Goal: Check status: Check status

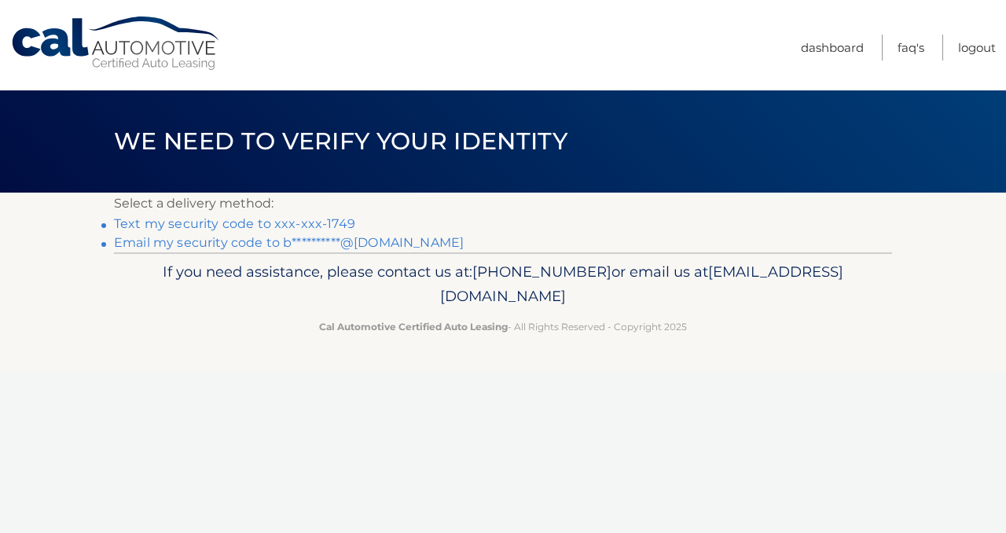
click at [254, 223] on link "Text my security code to xxx-xxx-1749" at bounding box center [234, 223] width 241 height 15
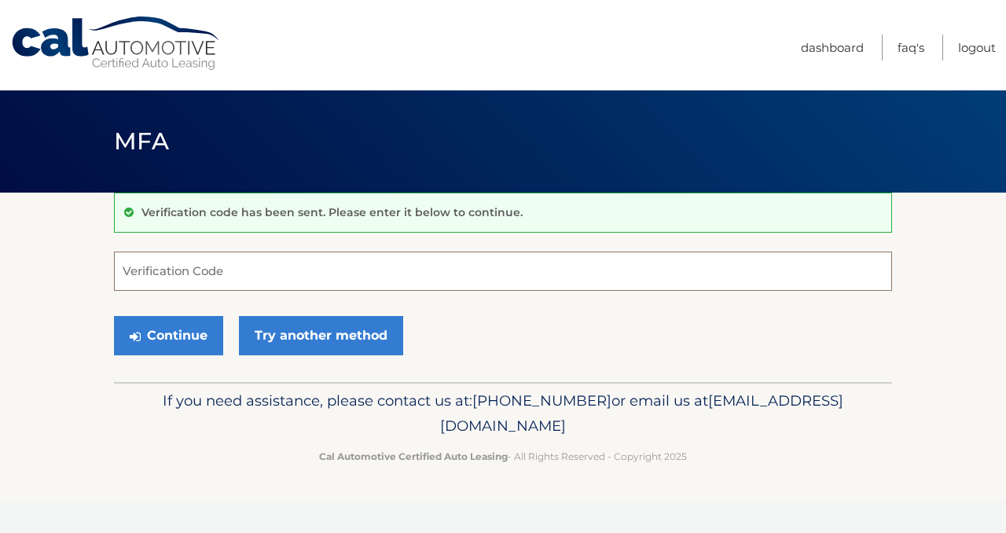
click at [243, 289] on input "Verification Code" at bounding box center [503, 271] width 778 height 39
click at [237, 286] on input "Verification Code" at bounding box center [503, 271] width 778 height 39
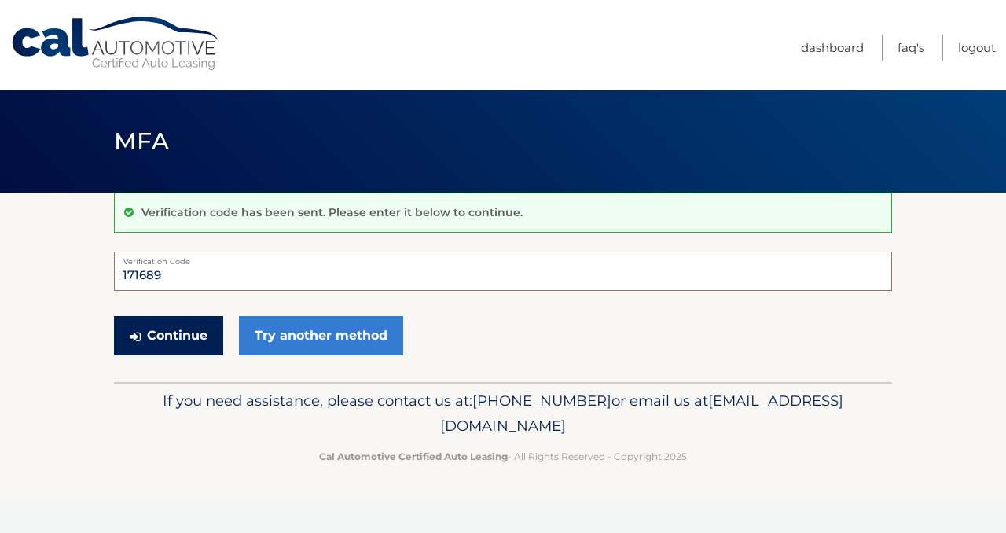
type input "171689"
click at [149, 324] on button "Continue" at bounding box center [168, 335] width 109 height 39
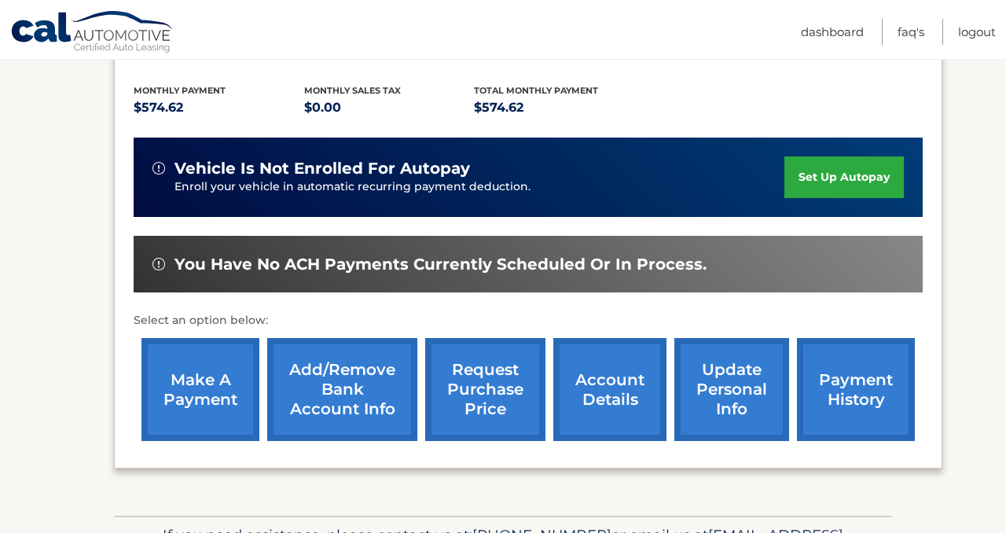
scroll to position [343, 0]
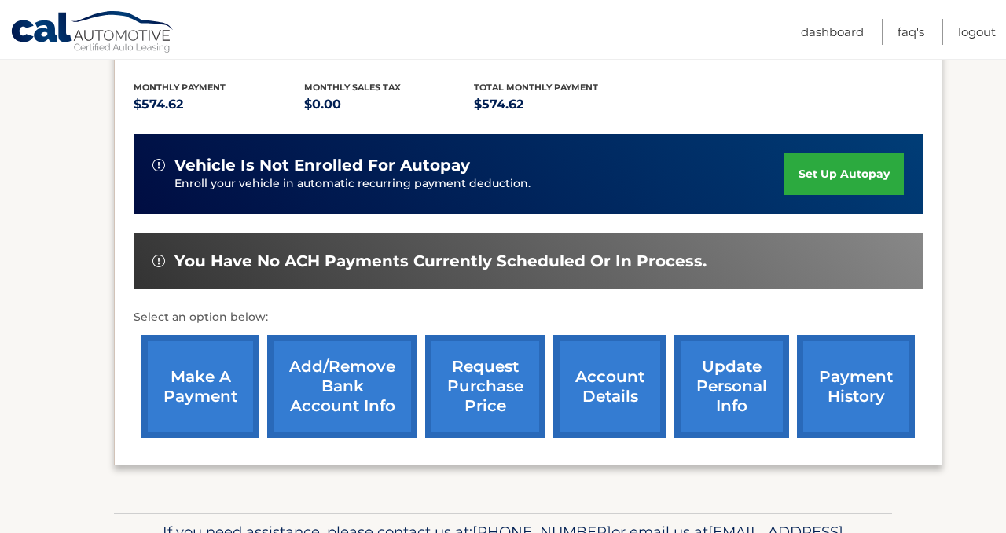
click at [613, 353] on link "account details" at bounding box center [610, 386] width 113 height 103
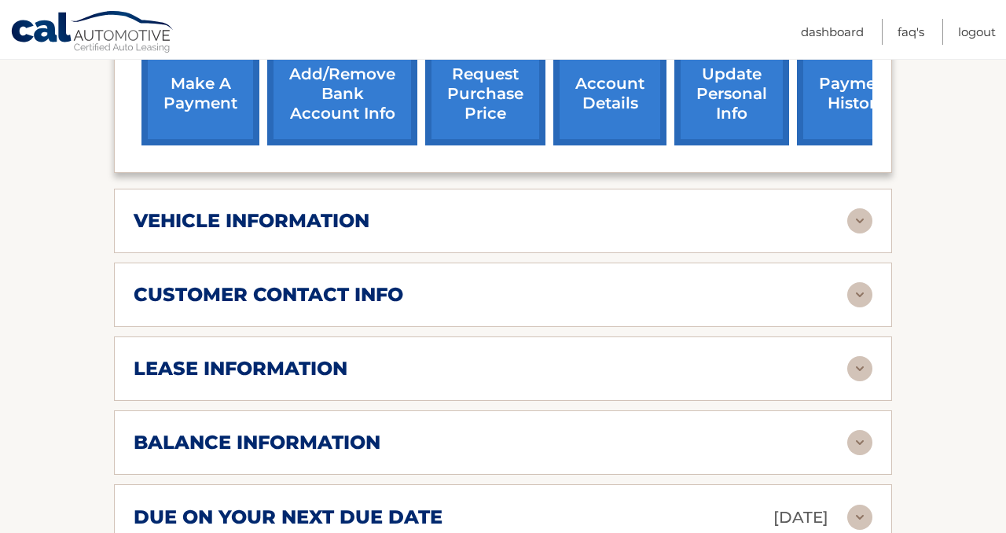
scroll to position [768, 0]
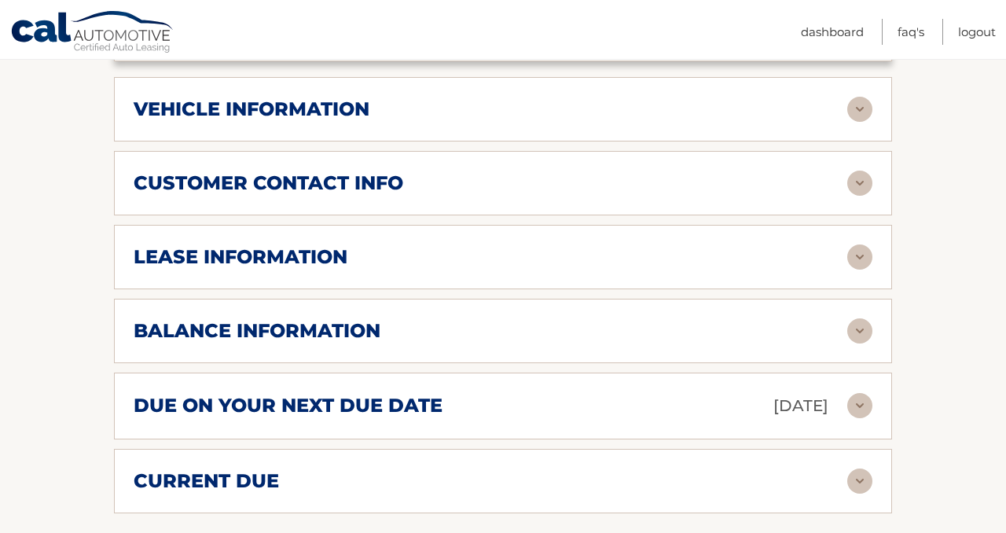
click at [418, 245] on div "lease information" at bounding box center [491, 257] width 714 height 24
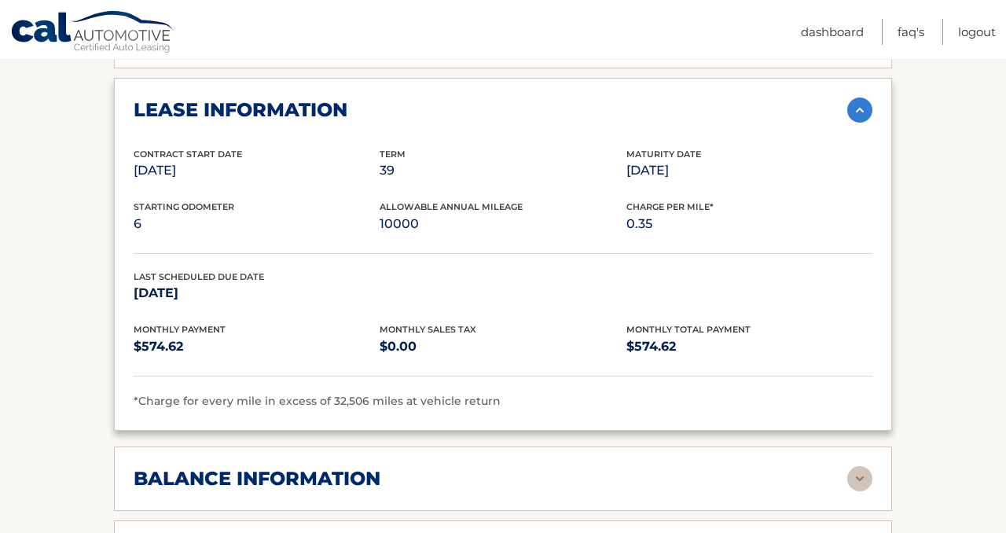
scroll to position [957, 0]
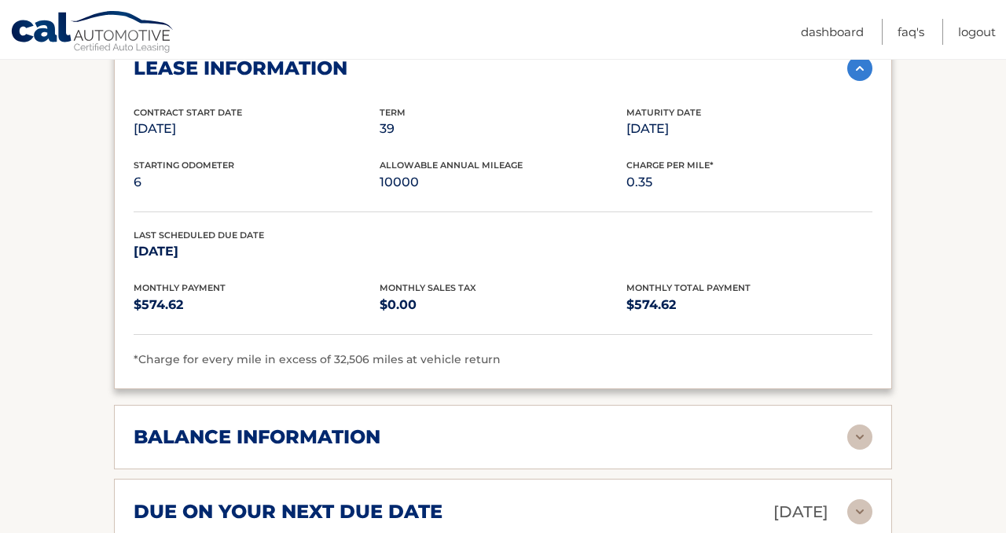
click at [366, 425] on h2 "balance information" at bounding box center [257, 437] width 247 height 24
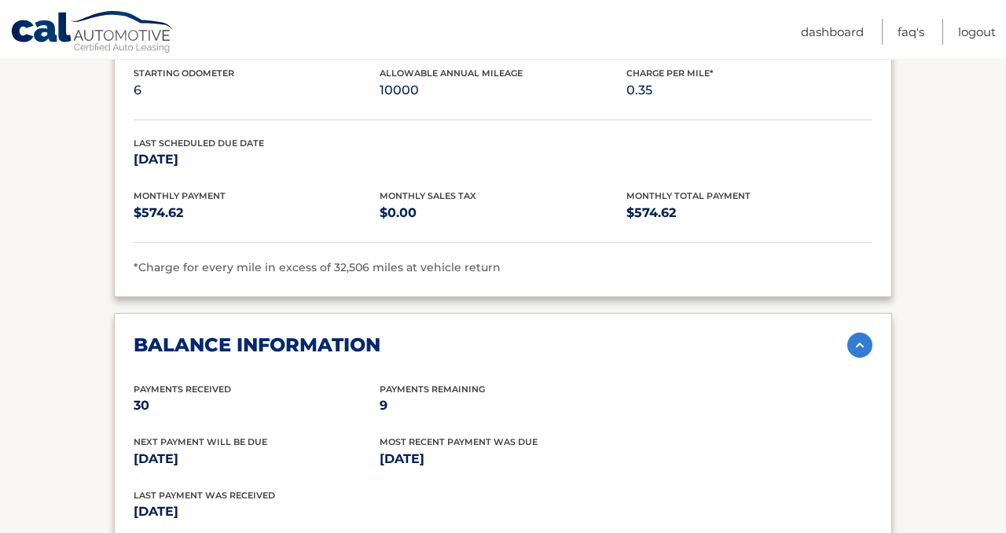
scroll to position [1051, 0]
